Goal: Complete application form

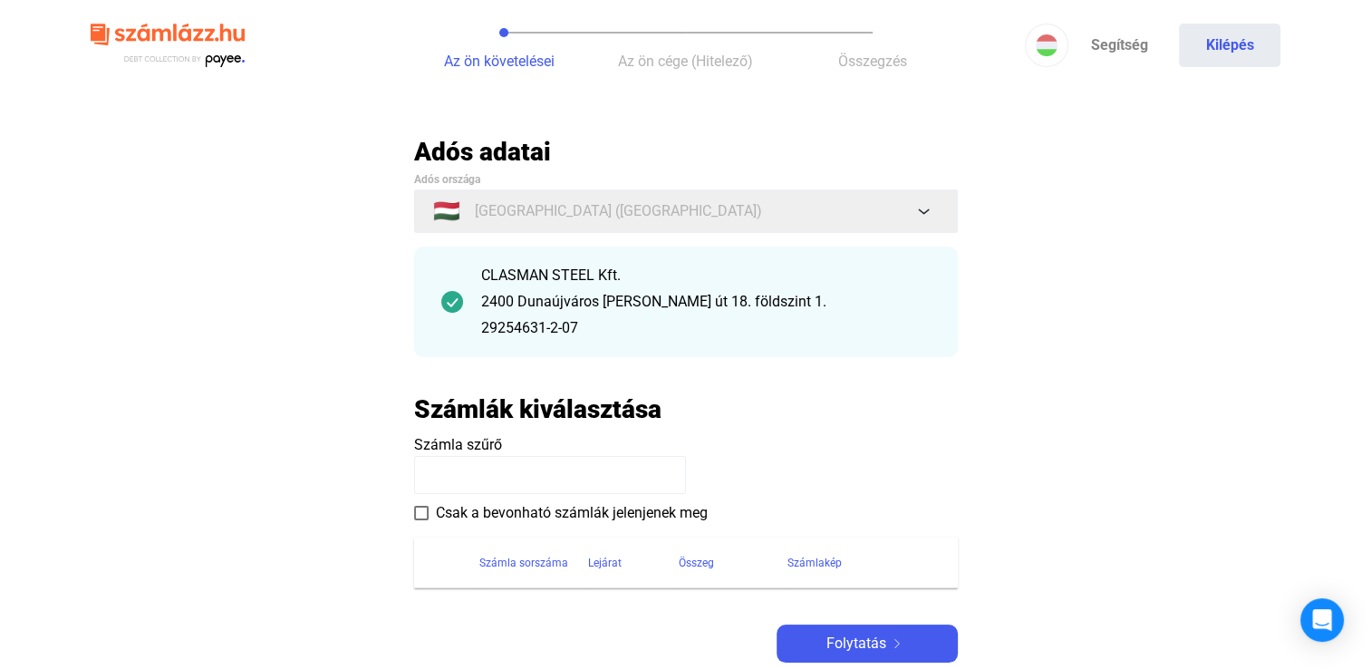
click at [545, 516] on span "Csak a bevonható számlák jelenjenek meg" at bounding box center [572, 513] width 272 height 22
click at [543, 477] on input at bounding box center [550, 475] width 272 height 38
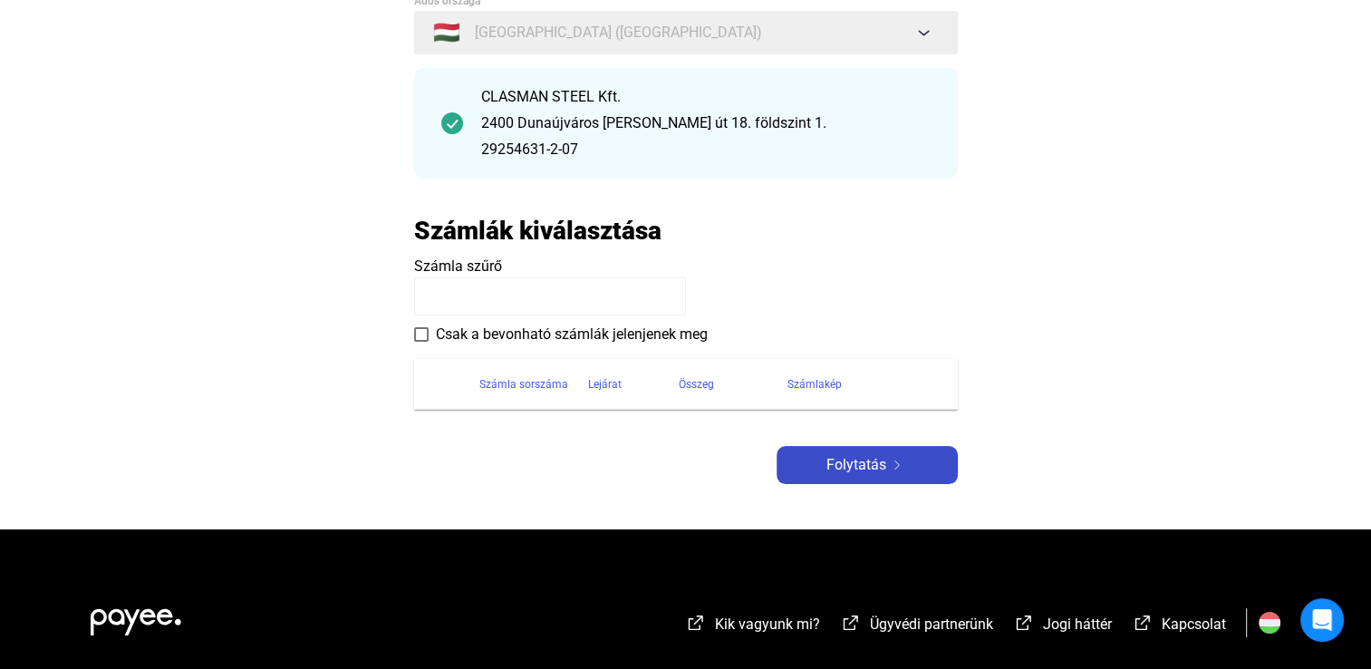
scroll to position [181, 0]
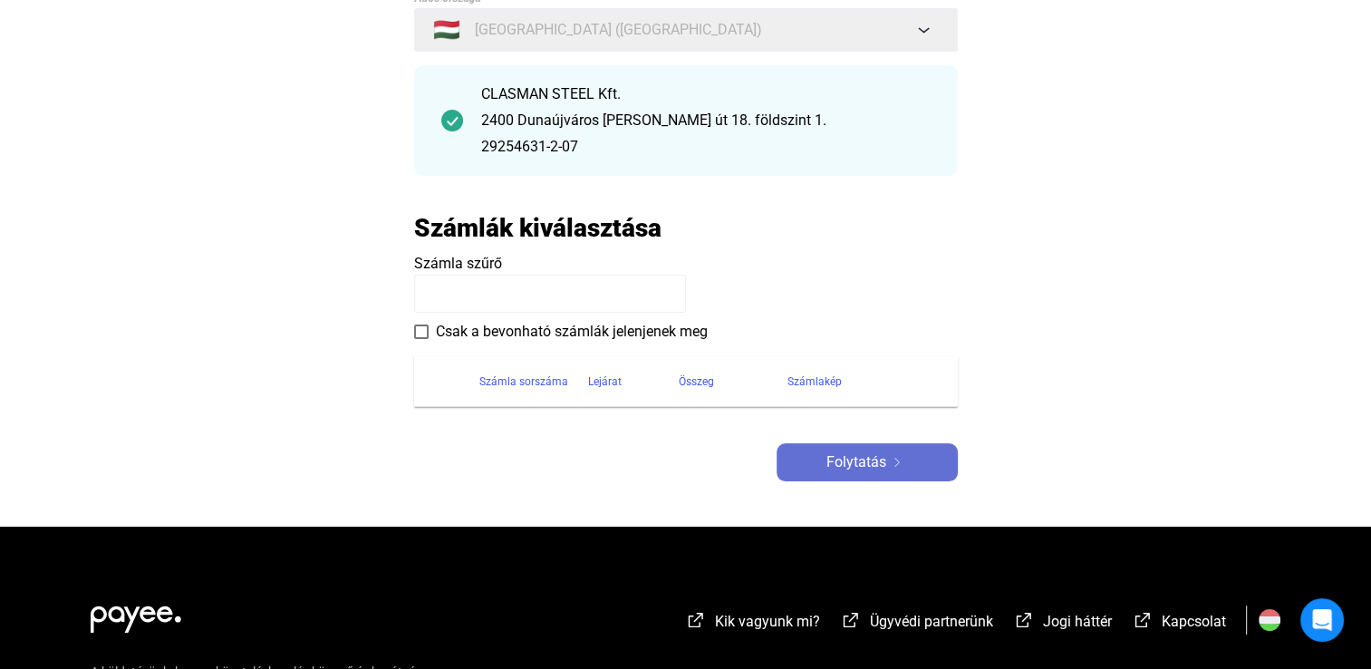
click at [867, 477] on button "Folytatás" at bounding box center [867, 462] width 181 height 38
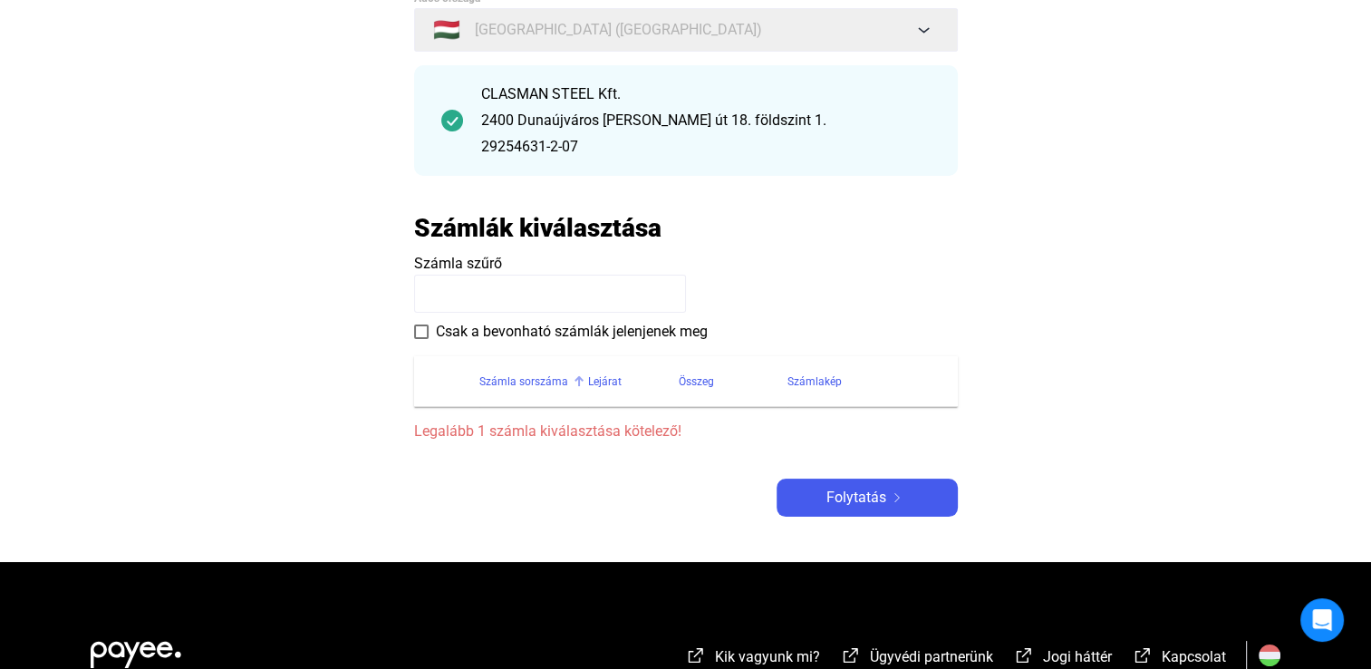
click at [534, 380] on div "Számla sorszáma" at bounding box center [523, 382] width 89 height 22
click at [540, 338] on span "Csak a bevonható számlák jelenjenek meg" at bounding box center [572, 332] width 272 height 22
click at [526, 301] on input at bounding box center [550, 294] width 272 height 38
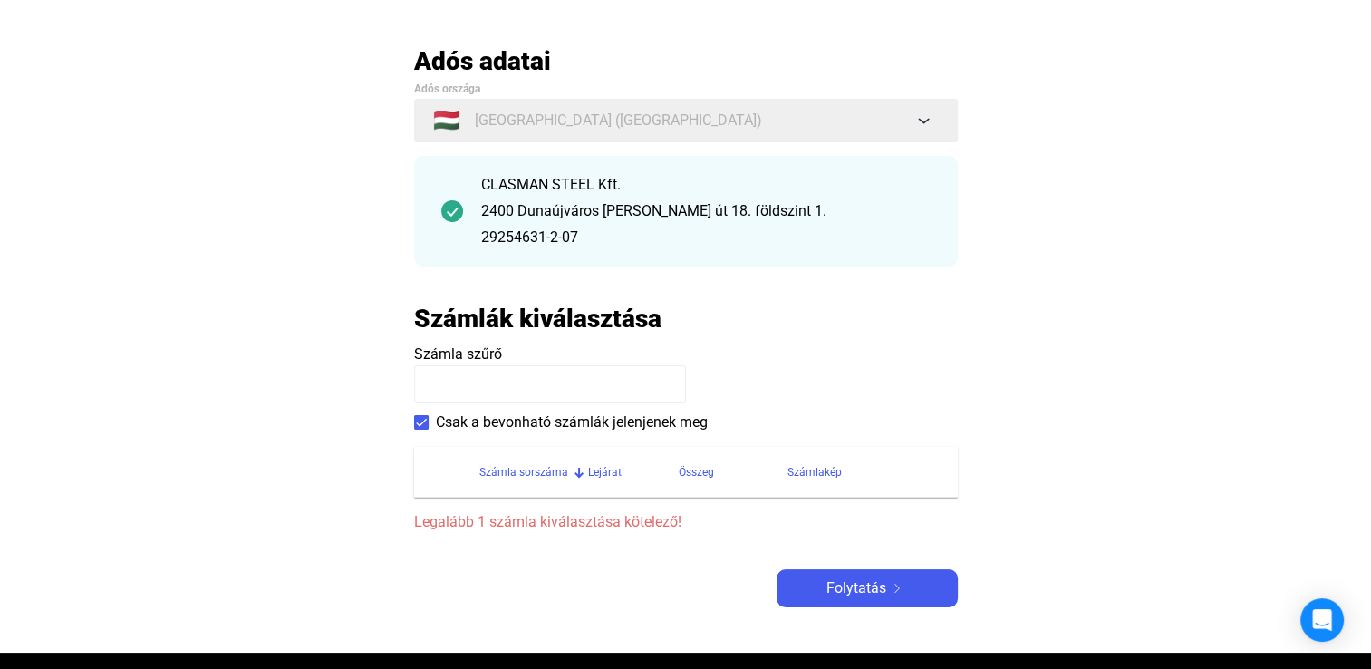
paste input "**********"
type input "**********"
click at [508, 430] on span "Csak a bevonható számlák jelenjenek meg" at bounding box center [572, 422] width 272 height 22
click at [620, 388] on input "**********" at bounding box center [550, 384] width 272 height 38
click at [625, 175] on div "CLASMAN STEEL Kft." at bounding box center [706, 185] width 450 height 22
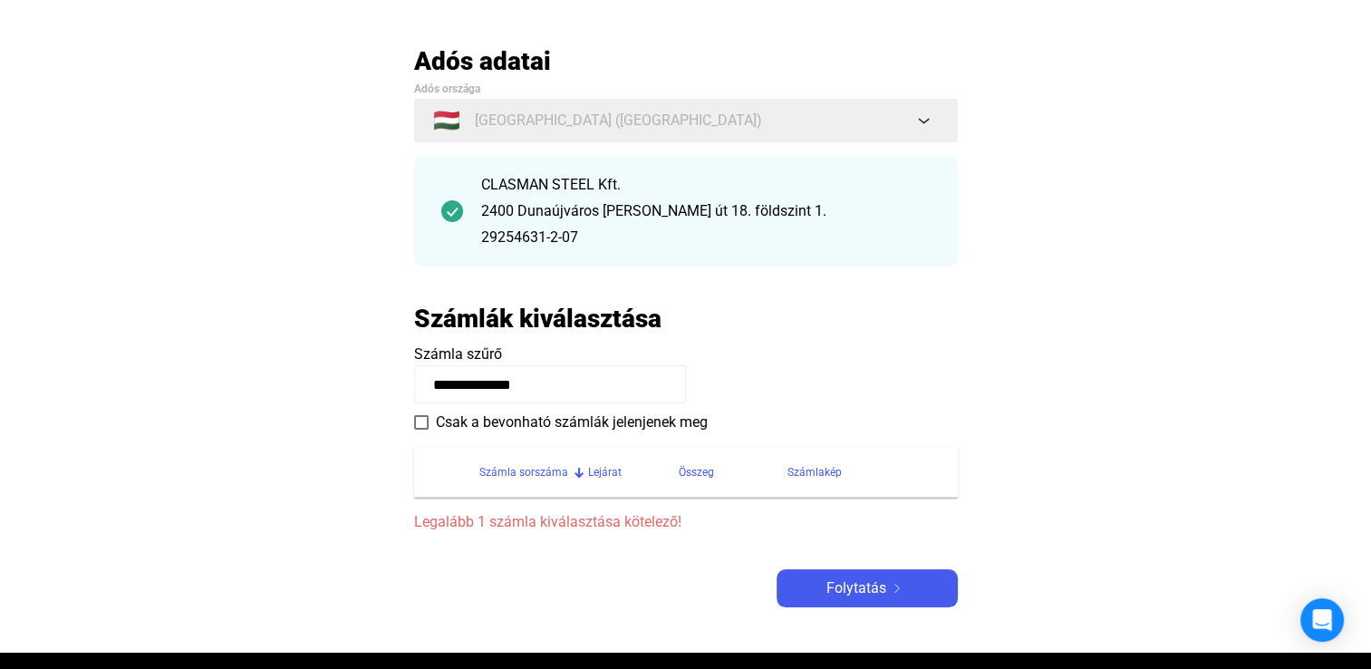
click at [573, 206] on div "2400 Dunaújváros [PERSON_NAME] út 18. földszint 1." at bounding box center [706, 211] width 450 height 22
click at [446, 204] on img at bounding box center [452, 211] width 22 height 22
click at [860, 578] on span "Folytatás" at bounding box center [857, 588] width 60 height 22
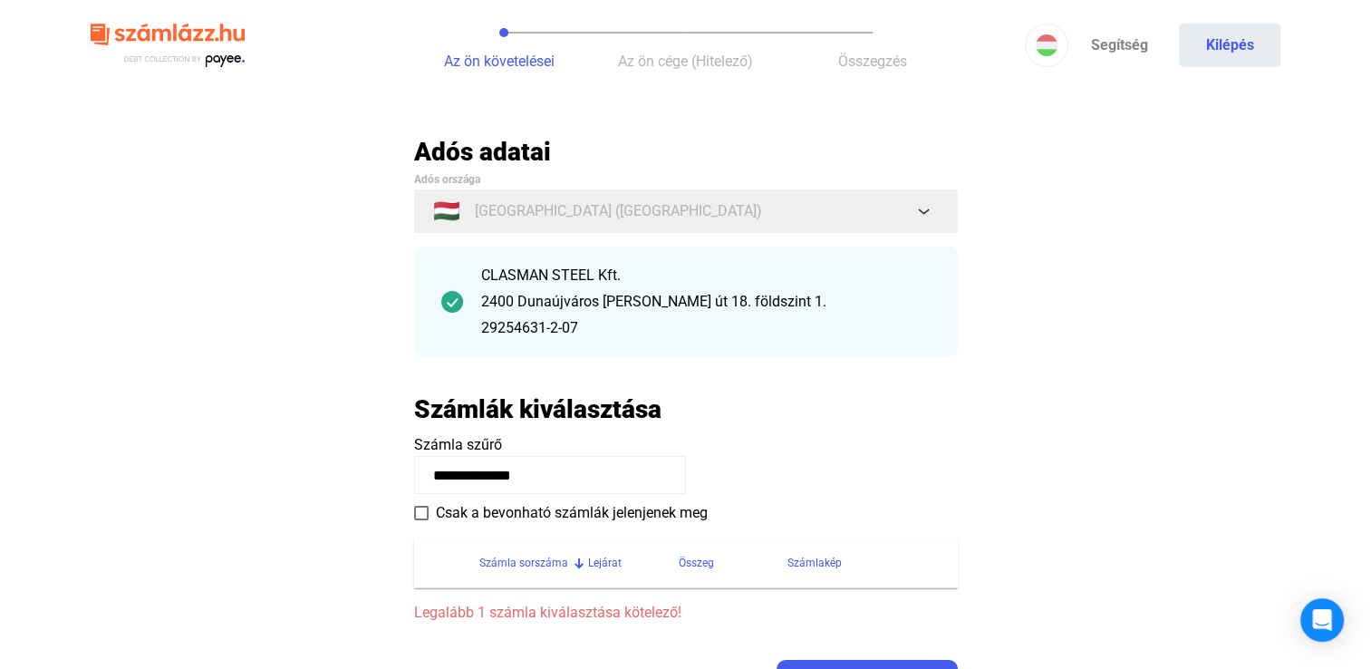
scroll to position [181, 0]
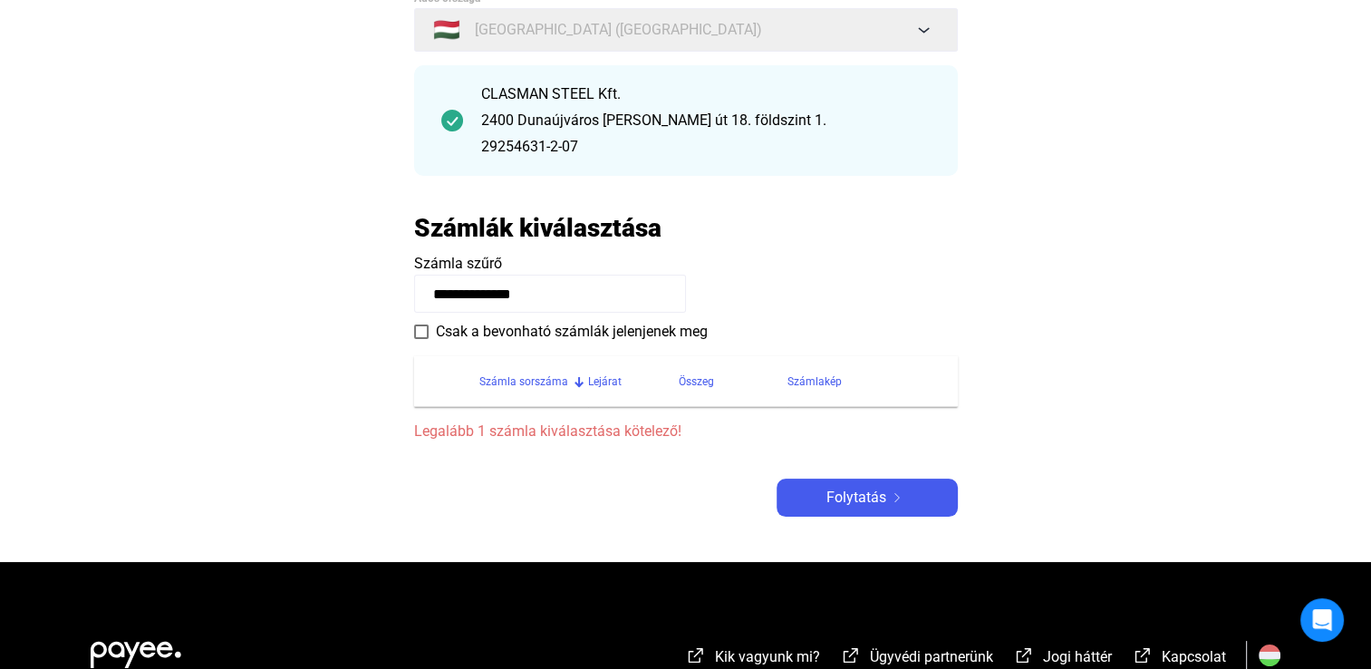
click at [507, 426] on span "Legalább 1 számla kiválasztása kötelező!" at bounding box center [686, 432] width 544 height 22
drag, startPoint x: 507, startPoint y: 426, endPoint x: 450, endPoint y: 373, distance: 77.6
click at [450, 375] on th at bounding box center [446, 381] width 65 height 51
drag, startPoint x: 572, startPoint y: 299, endPoint x: 354, endPoint y: 299, distance: 217.5
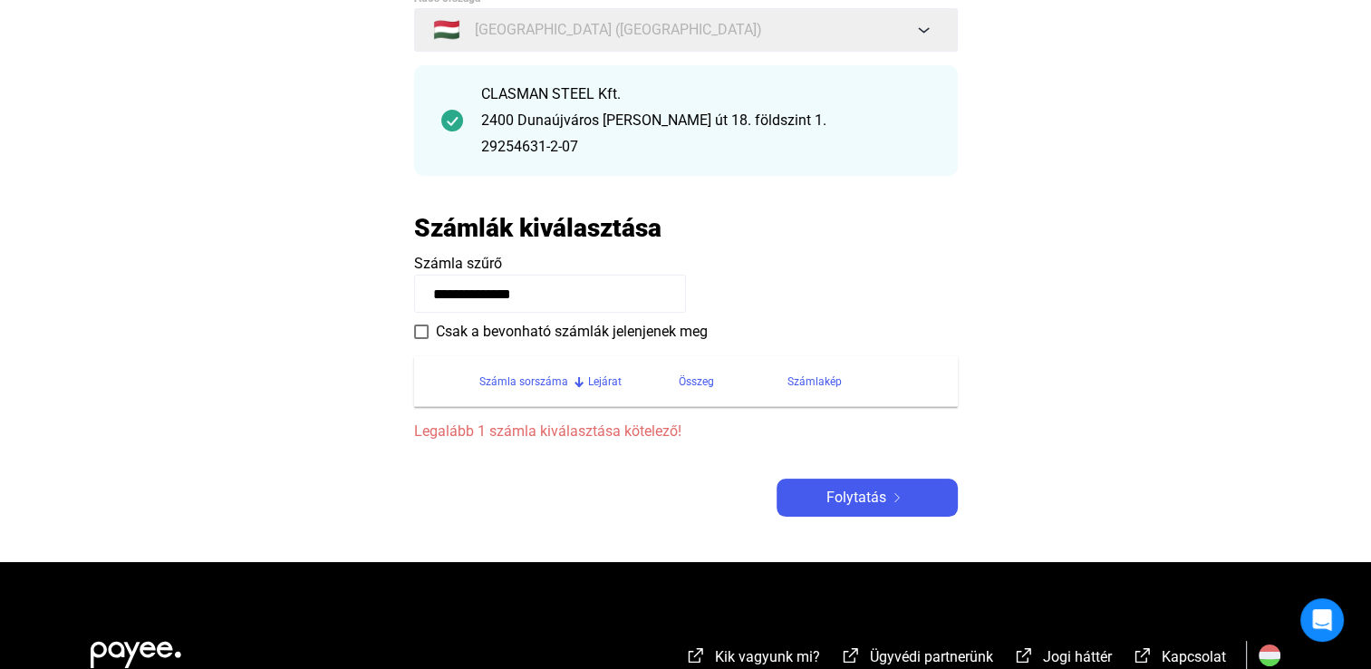
click at [354, 299] on main "**********" at bounding box center [685, 258] width 1371 height 607
click at [866, 488] on span "Folytatás" at bounding box center [857, 498] width 60 height 22
drag, startPoint x: 519, startPoint y: 430, endPoint x: 493, endPoint y: 454, distance: 35.9
click at [493, 454] on div "Adós adatai Adós országa 🇭🇺 [GEOGRAPHIC_DATA] ([GEOGRAPHIC_DATA]) CLASMAN STEEL…" at bounding box center [686, 236] width 544 height 562
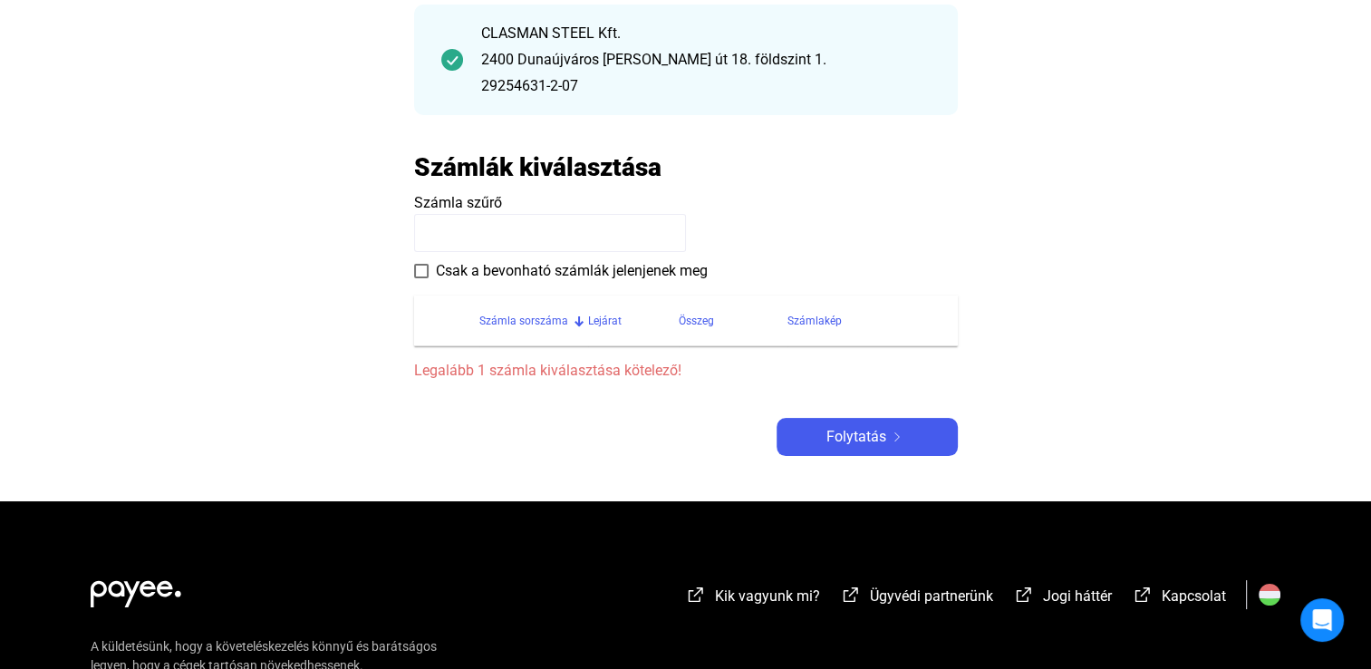
scroll to position [0, 0]
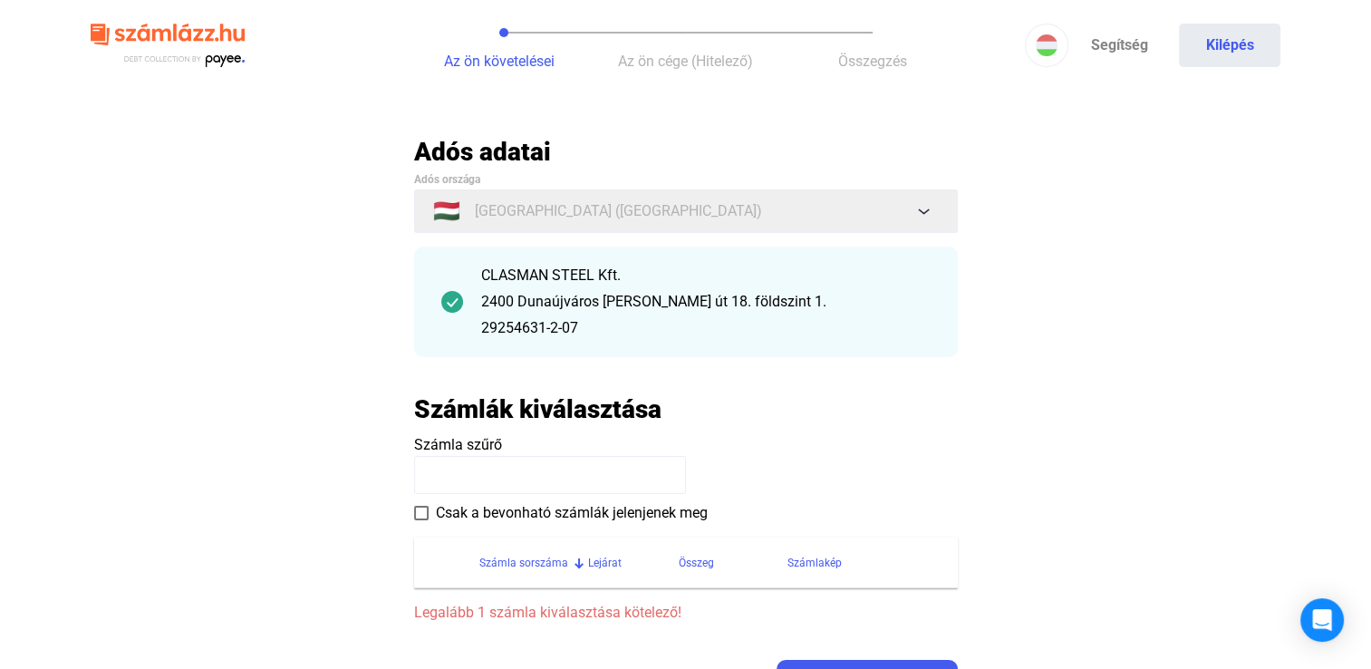
click at [539, 257] on div "CLASMAN STEEL Kft. 2400 Dunaújváros Szórád [STREET_ADDRESS]. 29254631-2-07" at bounding box center [686, 302] width 544 height 111
